Goal: Register for event/course

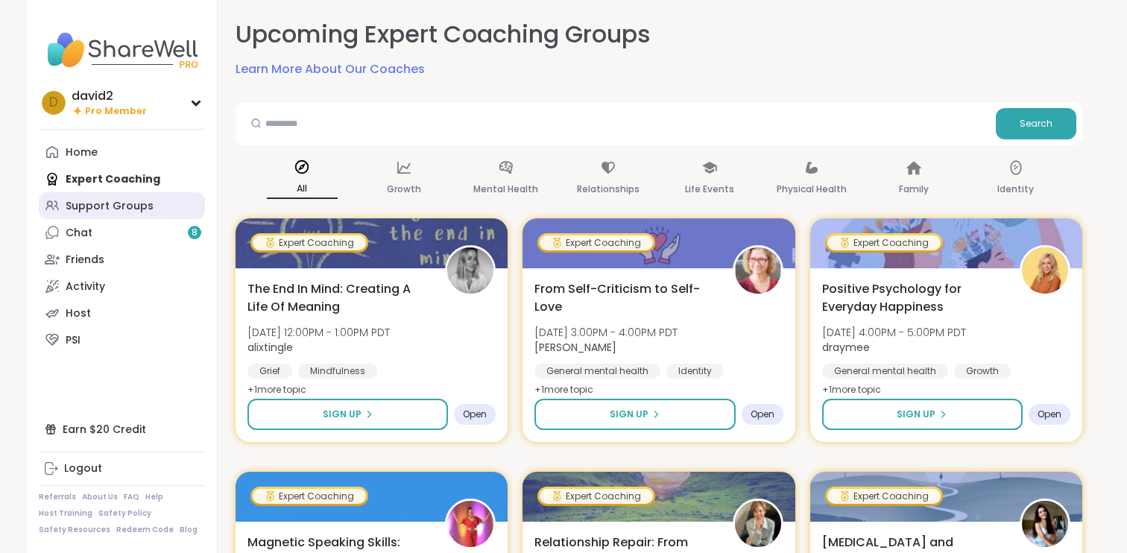
click at [148, 204] on link "Support Groups" at bounding box center [122, 205] width 166 height 27
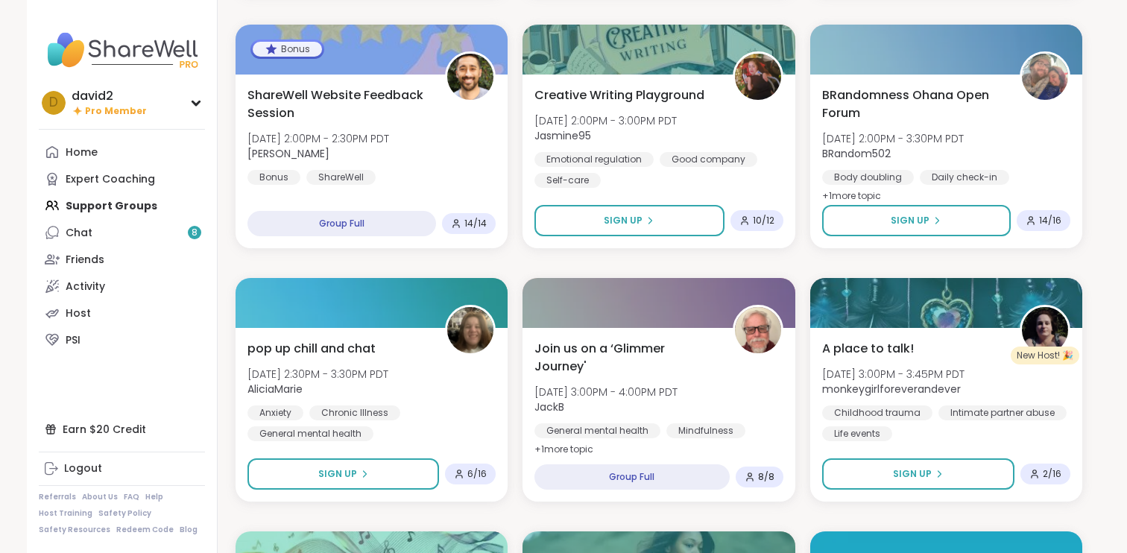
scroll to position [1382, 0]
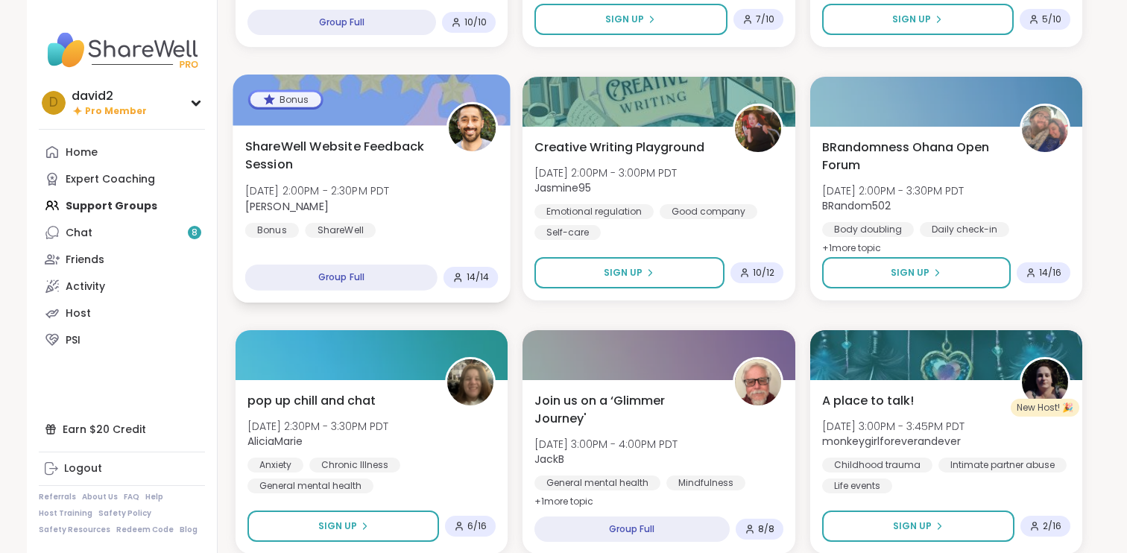
click at [366, 195] on span "[DATE] 2:00PM - 2:30PM PDT" at bounding box center [317, 190] width 145 height 15
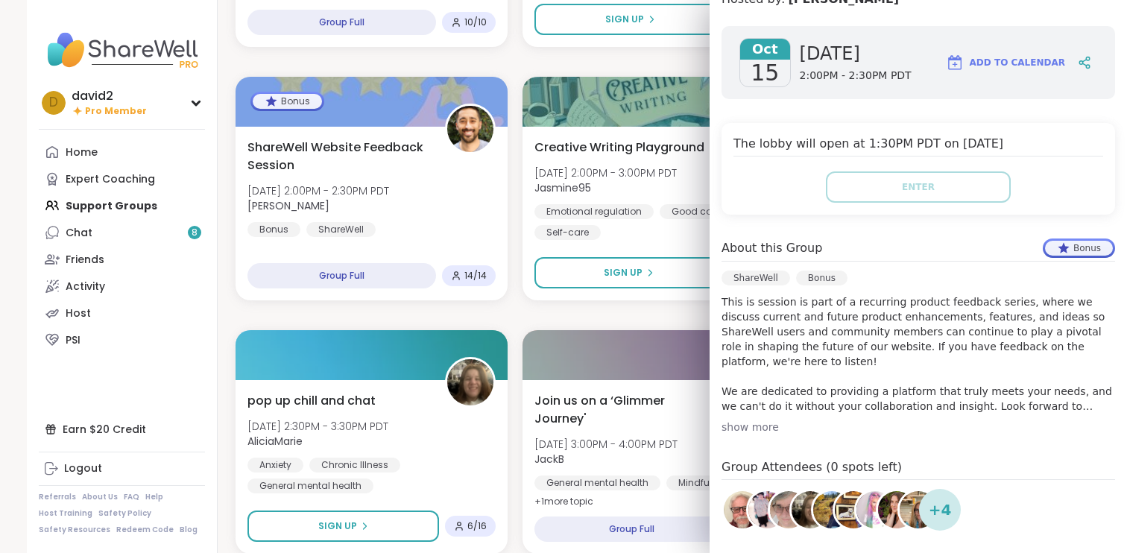
scroll to position [352, 0]
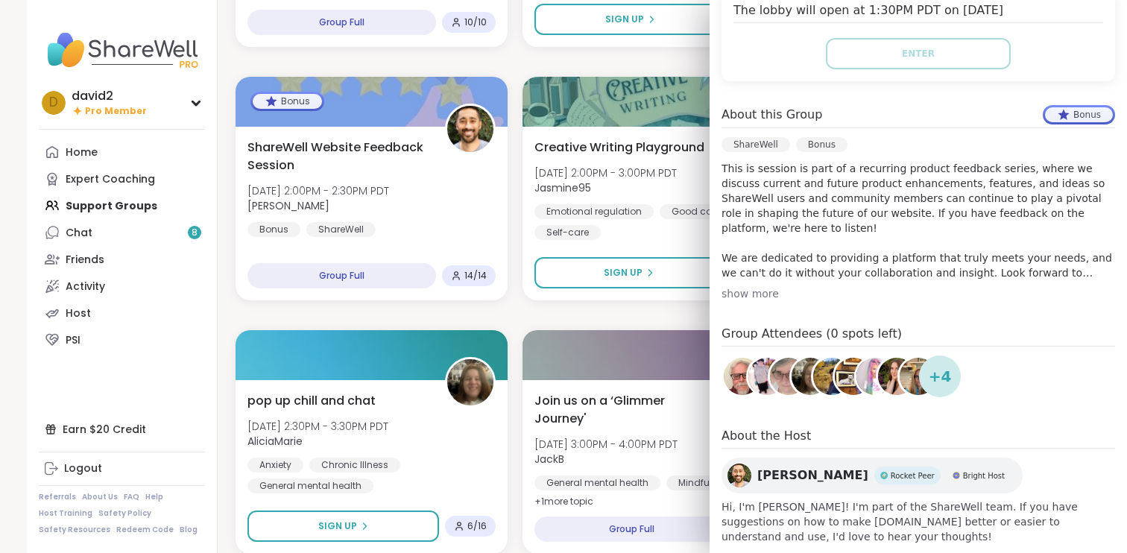
click at [526, 316] on div "Beginner Host Training - Inclusion & Safety [DATE] 11:00AM - 12:00PM PDT Mpumi …" at bounding box center [659, 315] width 847 height 3012
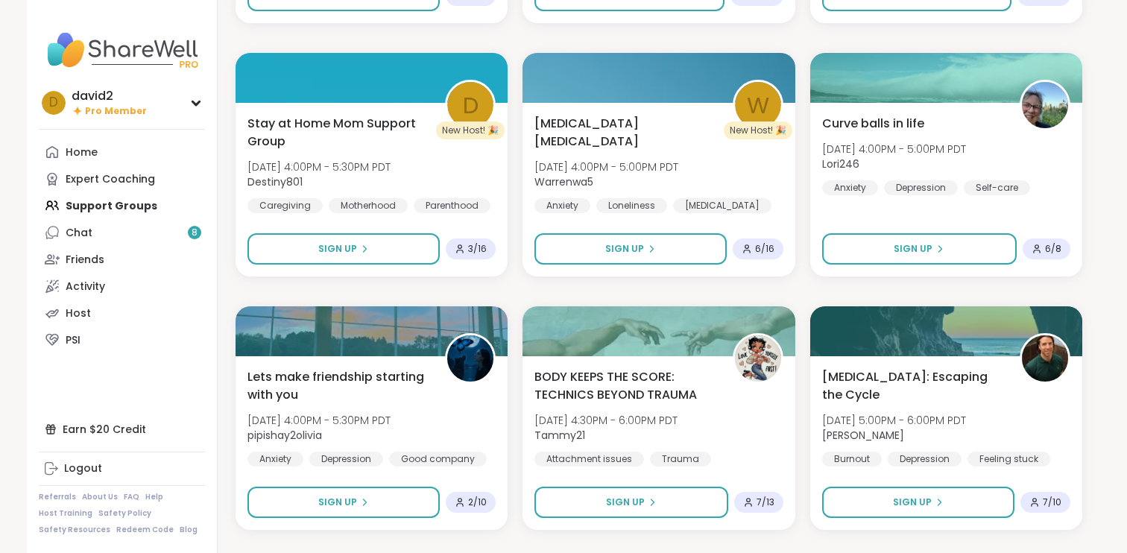
scroll to position [2179, 0]
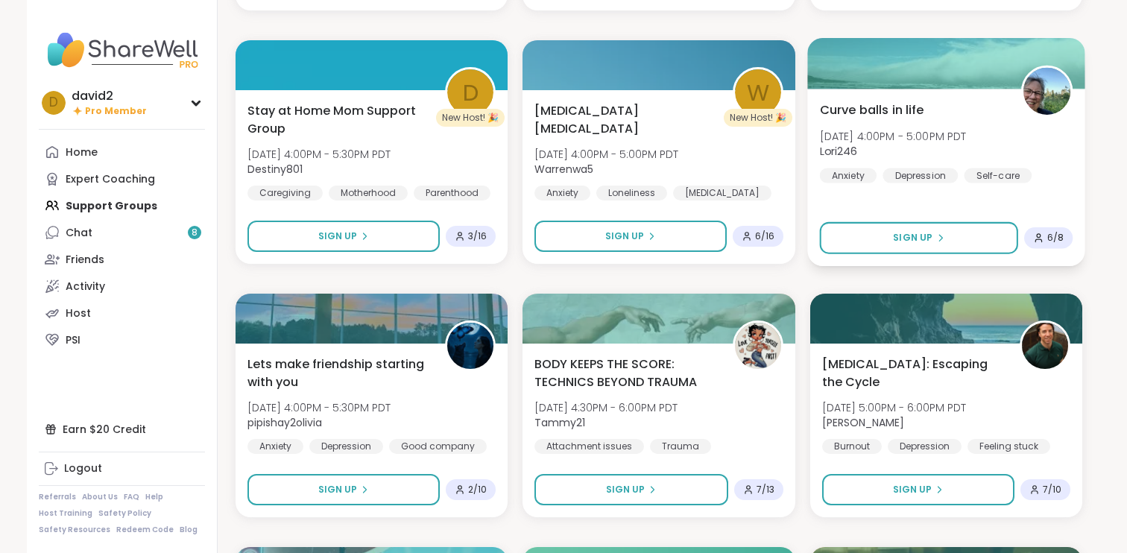
click at [957, 107] on div "Curve balls in life [DATE] 4:00PM - 5:00PM PDT Lori246 Anxiety [MEDICAL_DATA] S…" at bounding box center [945, 142] width 253 height 82
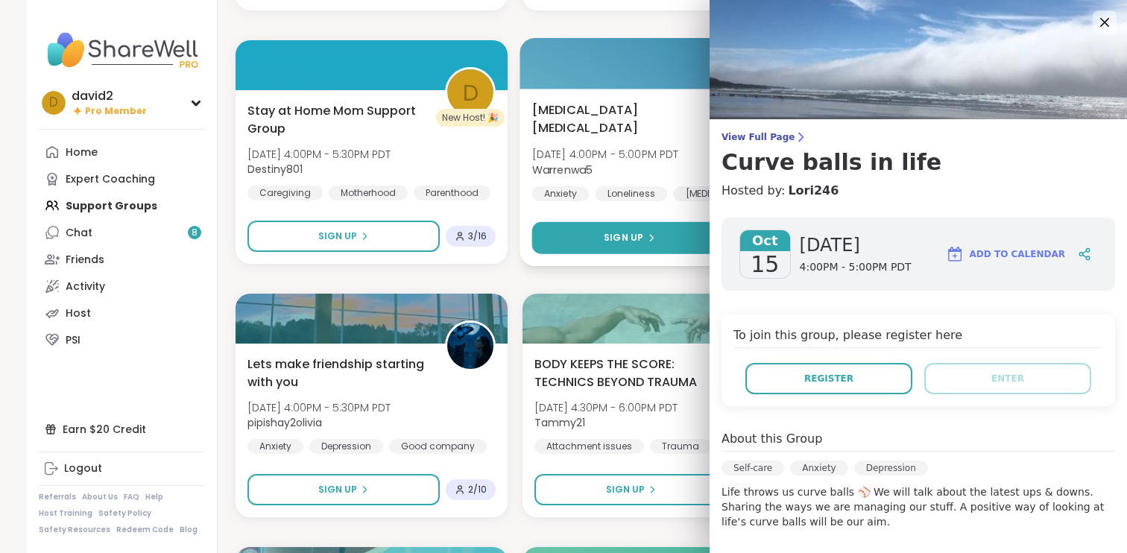
click at [679, 241] on button "Sign Up" at bounding box center [629, 238] width 195 height 32
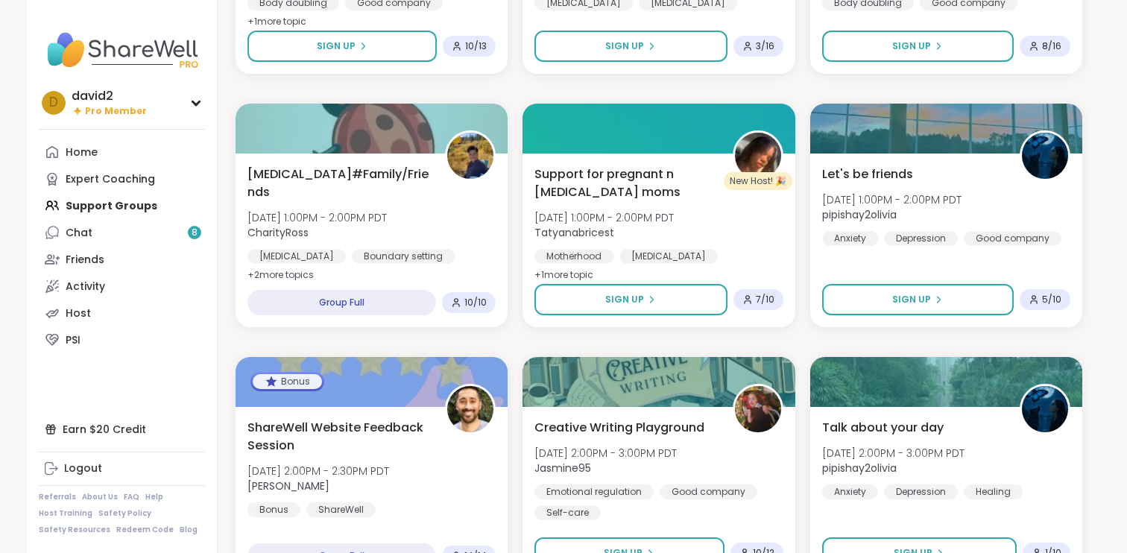
scroll to position [1089, 0]
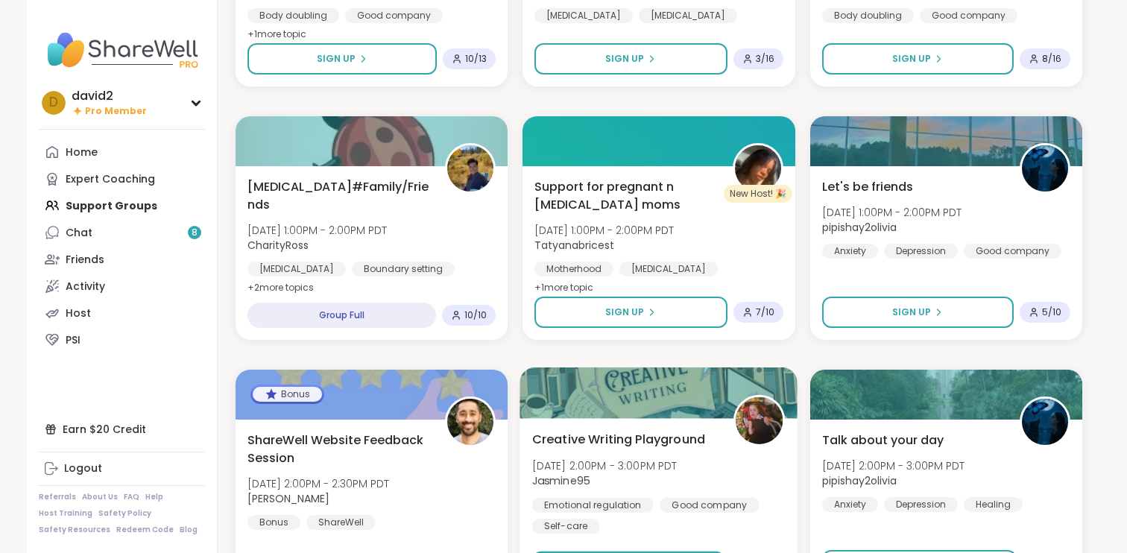
click at [581, 387] on div at bounding box center [659, 393] width 278 height 51
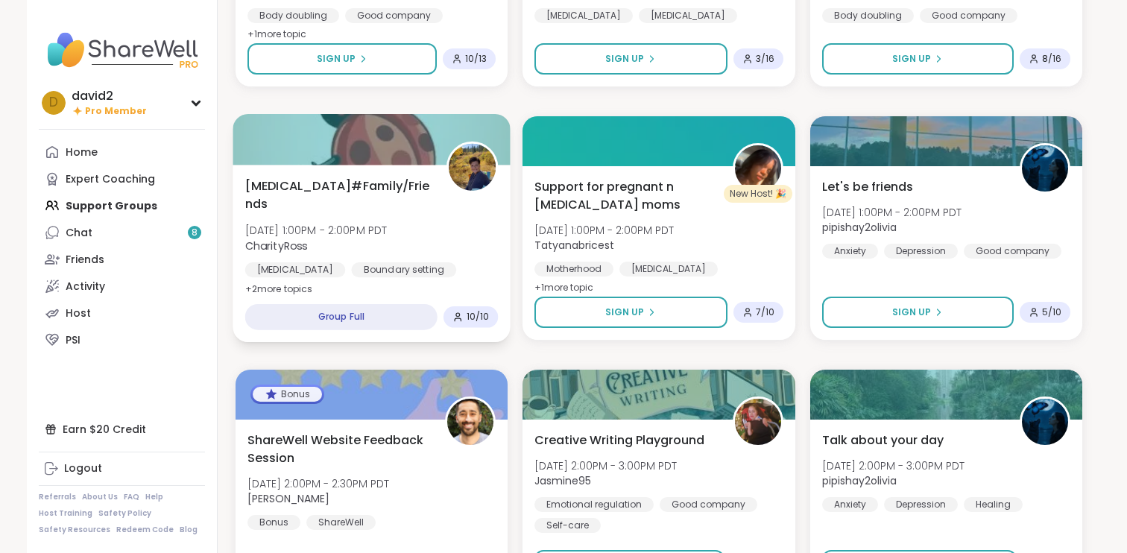
click at [475, 228] on div "[MEDICAL_DATA]#Family/Friends [DATE] 1:00PM - 2:00PM PDT CharityRoss [MEDICAL_D…" at bounding box center [371, 238] width 253 height 122
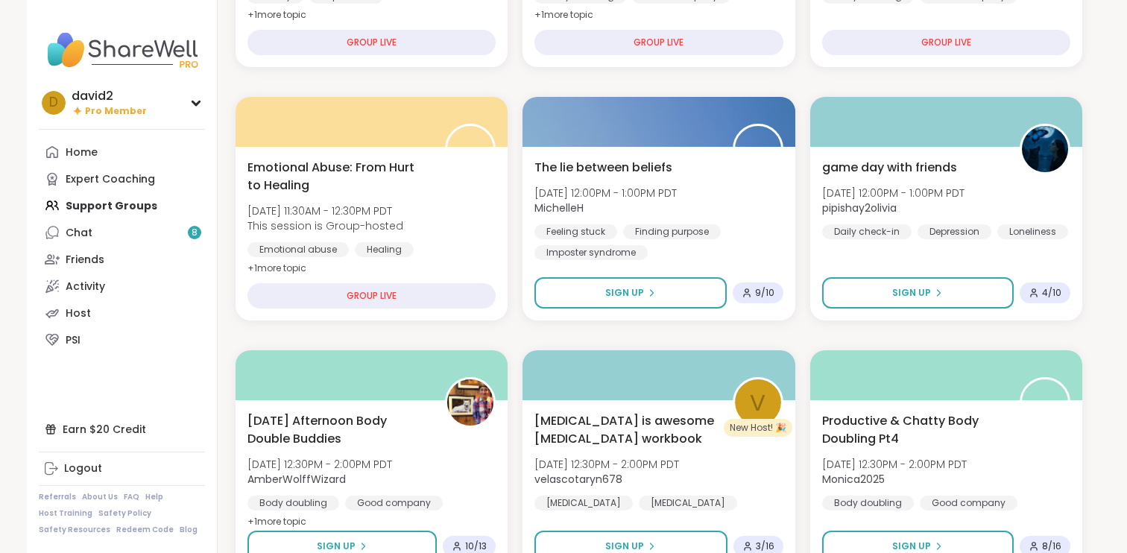
scroll to position [593, 0]
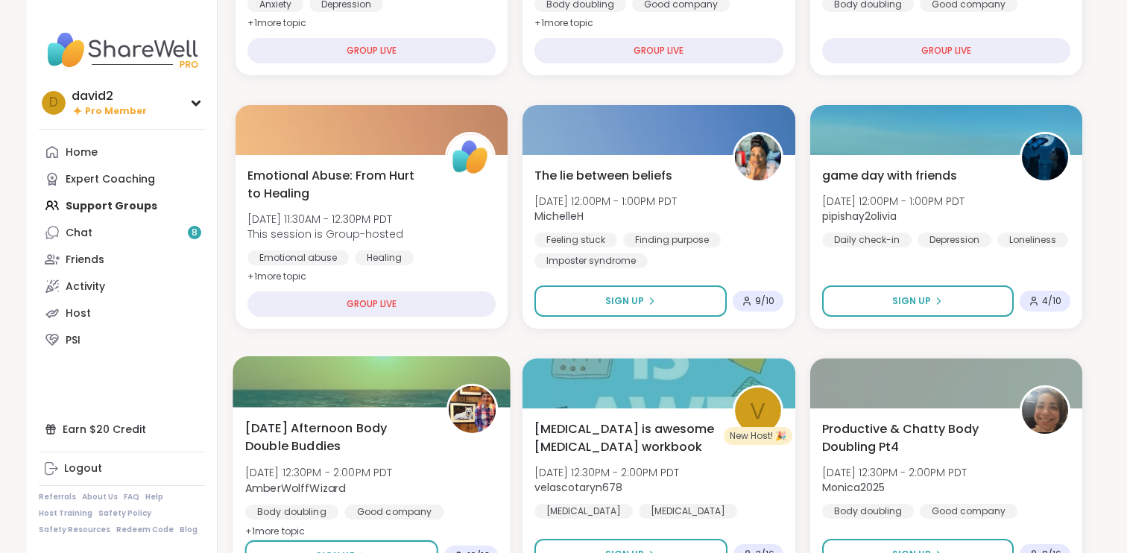
click at [448, 412] on div at bounding box center [472, 409] width 51 height 51
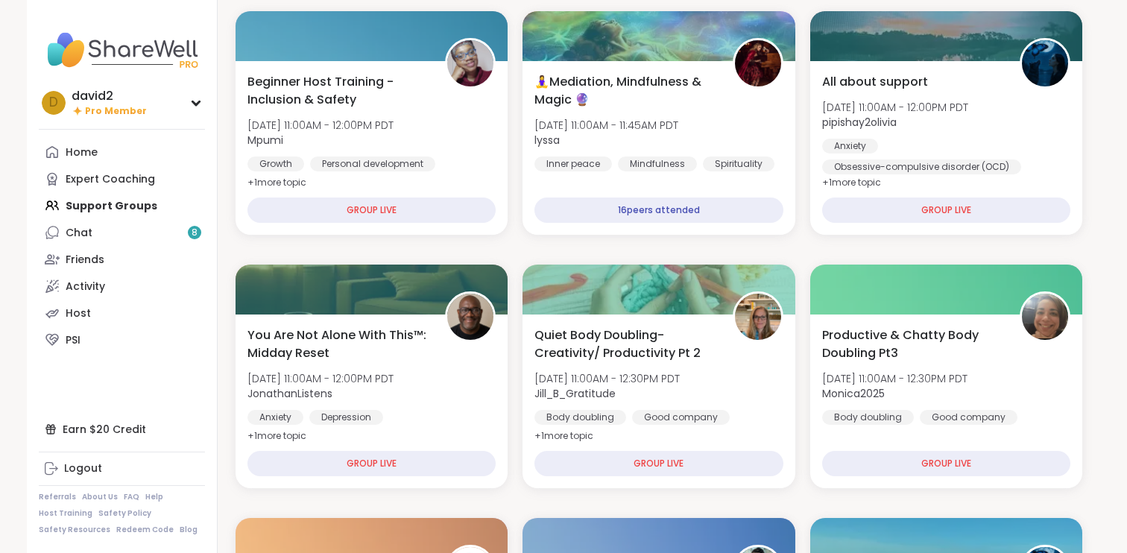
scroll to position [164, 0]
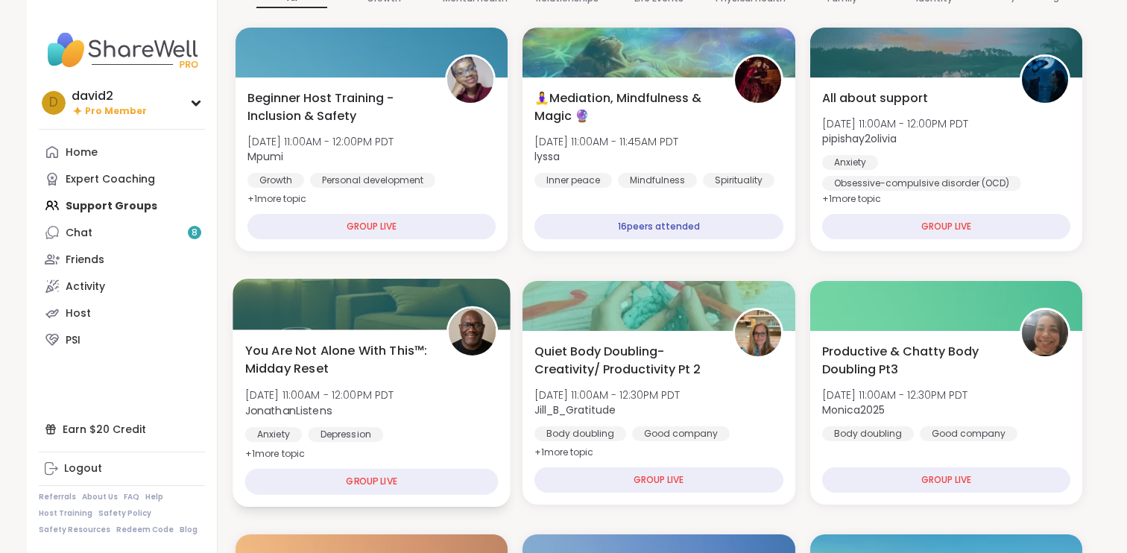
click at [465, 399] on div "You Are Not Alone With This™: Midday Reset [DATE] 11:00AM - 12:00PM PDT Jonatha…" at bounding box center [371, 402] width 253 height 122
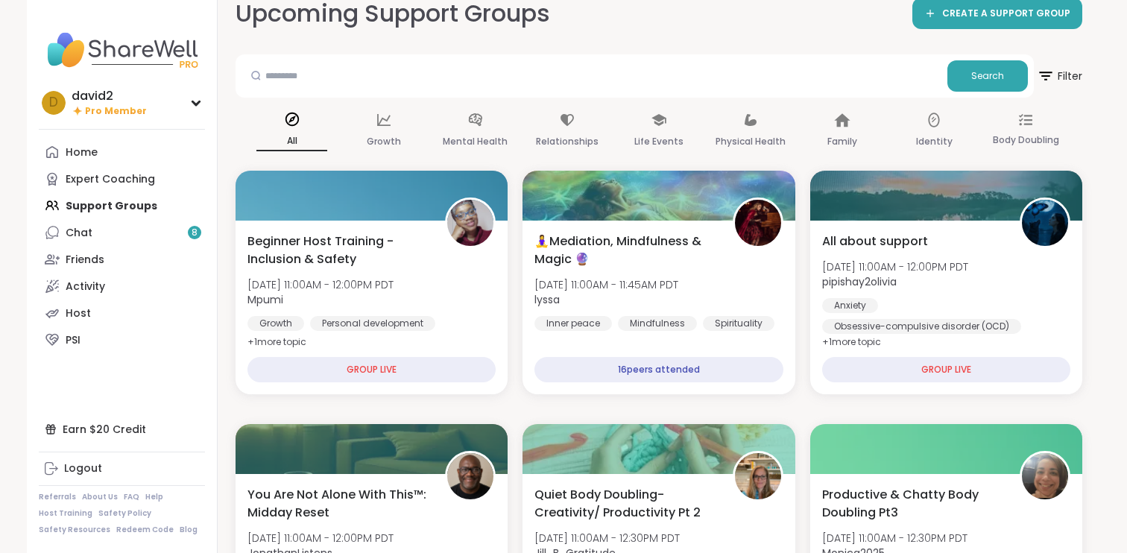
scroll to position [0, 0]
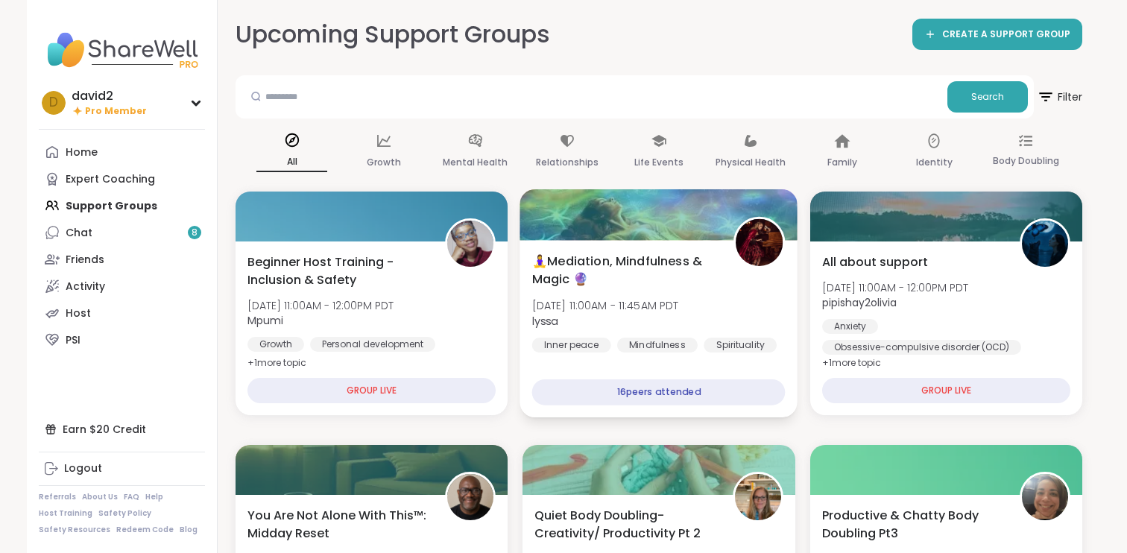
click at [596, 303] on span "[DATE] 11:00AM - 11:45AM PDT" at bounding box center [605, 305] width 147 height 15
click at [532, 348] on div "Inner peace" at bounding box center [571, 345] width 79 height 15
